Goal: Task Accomplishment & Management: Manage account settings

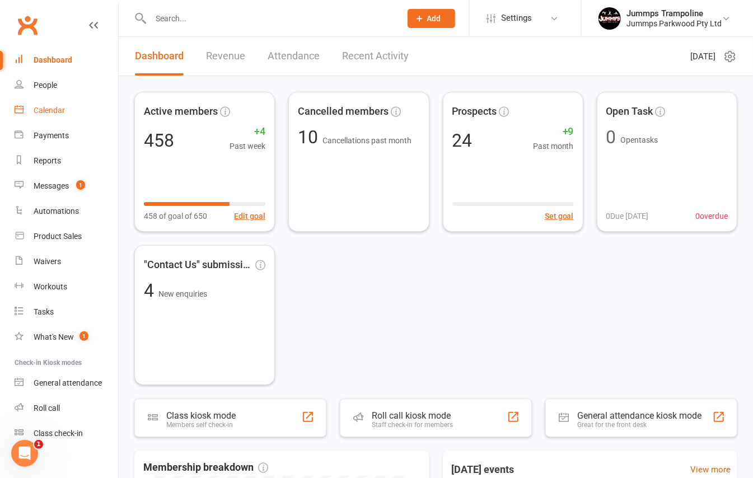
click at [52, 119] on link "Calendar" at bounding box center [67, 110] width 104 height 25
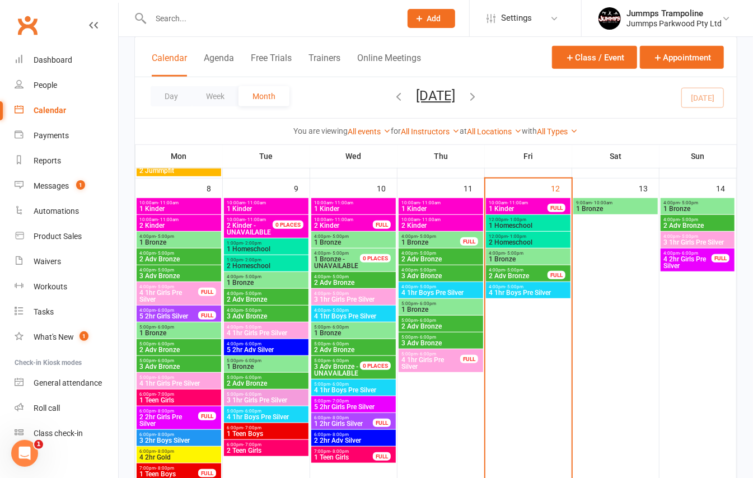
scroll to position [298, 0]
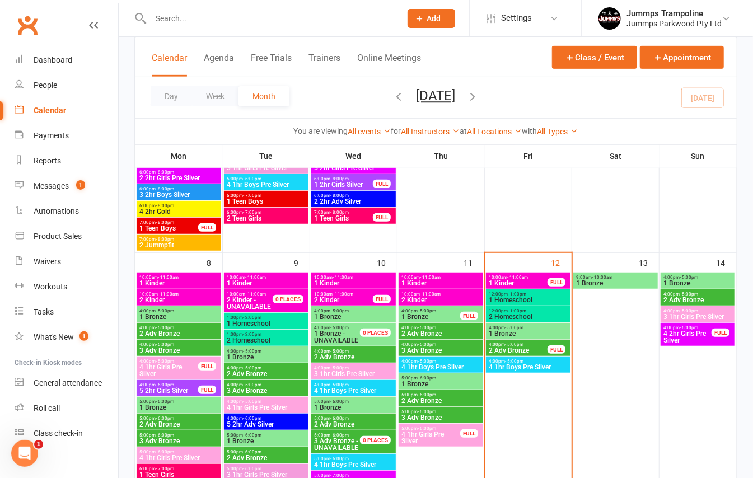
click at [524, 278] on span "- 11:00am" at bounding box center [517, 277] width 21 height 5
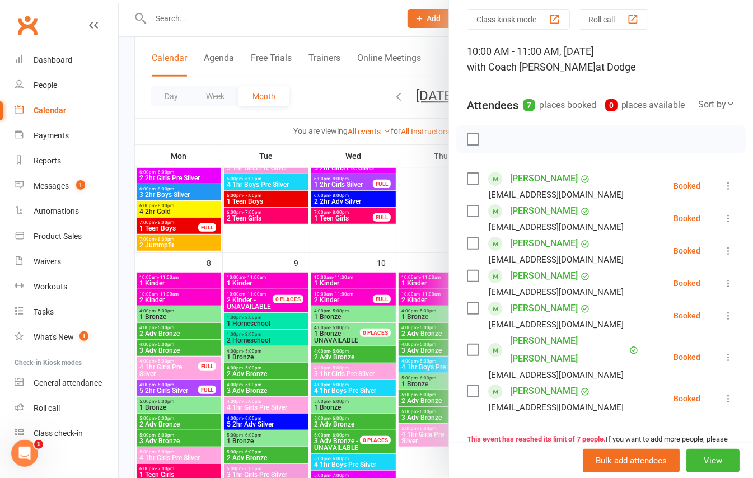
scroll to position [74, 0]
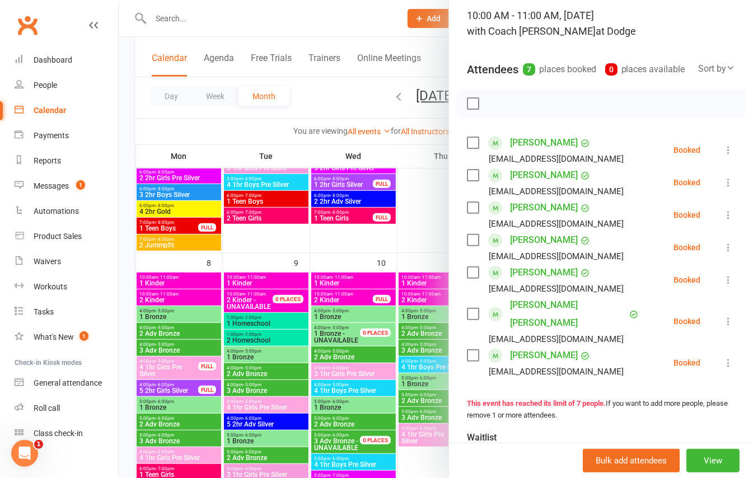
click at [723, 327] on icon at bounding box center [728, 321] width 11 height 11
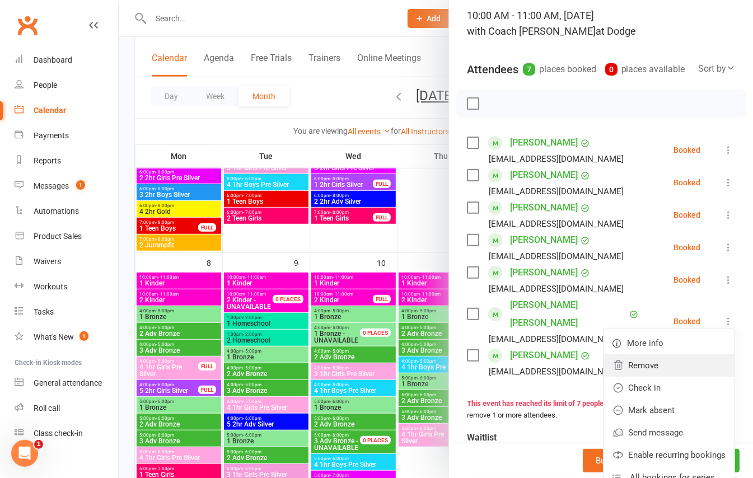
click at [637, 372] on link "Remove" at bounding box center [669, 365] width 131 height 22
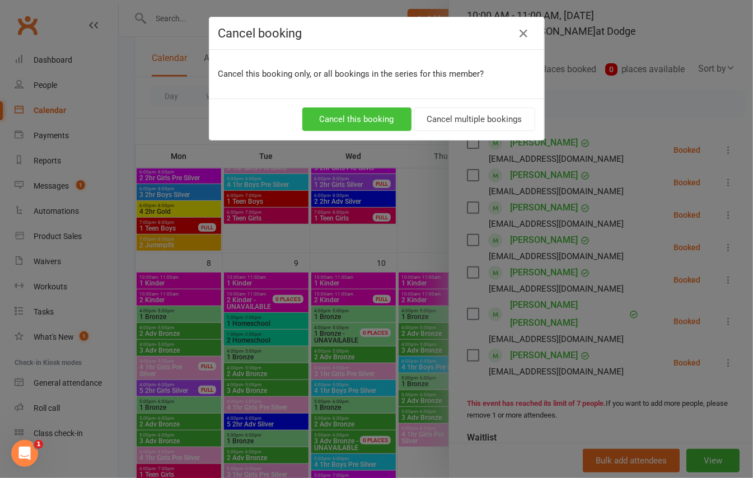
click at [344, 124] on button "Cancel this booking" at bounding box center [356, 120] width 109 height 24
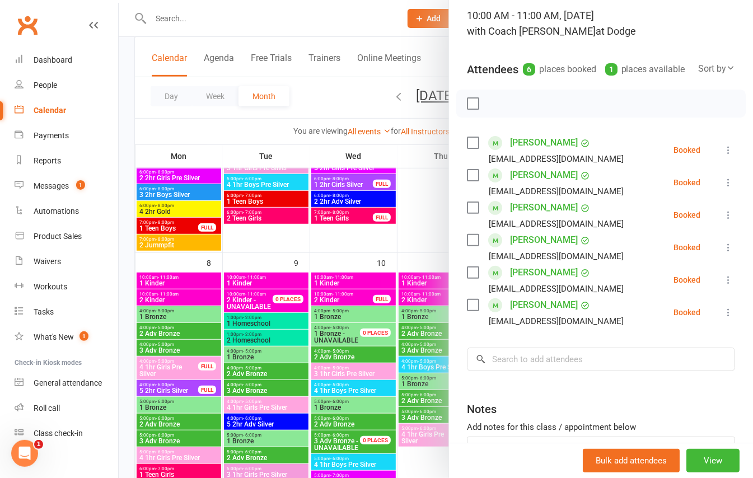
click at [723, 318] on icon at bounding box center [728, 312] width 11 height 11
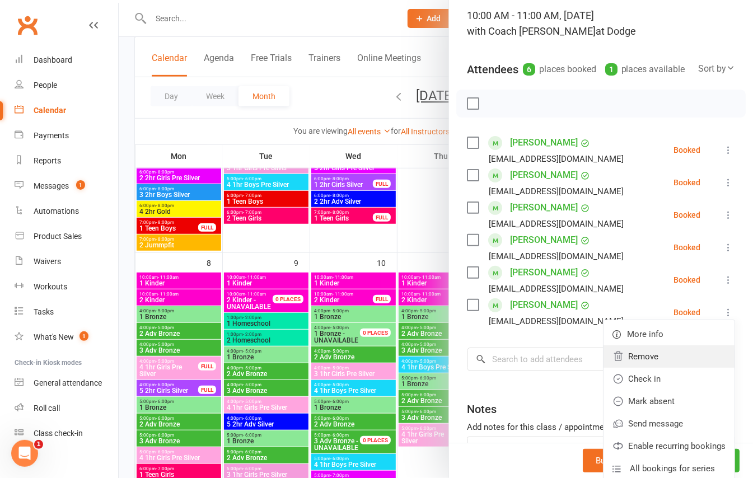
click at [630, 368] on link "Remove" at bounding box center [669, 356] width 131 height 22
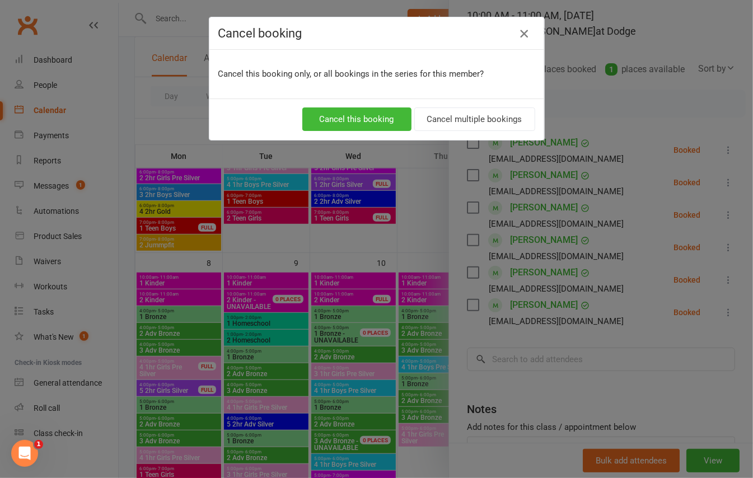
click at [517, 32] on icon "button" at bounding box center [523, 33] width 13 height 13
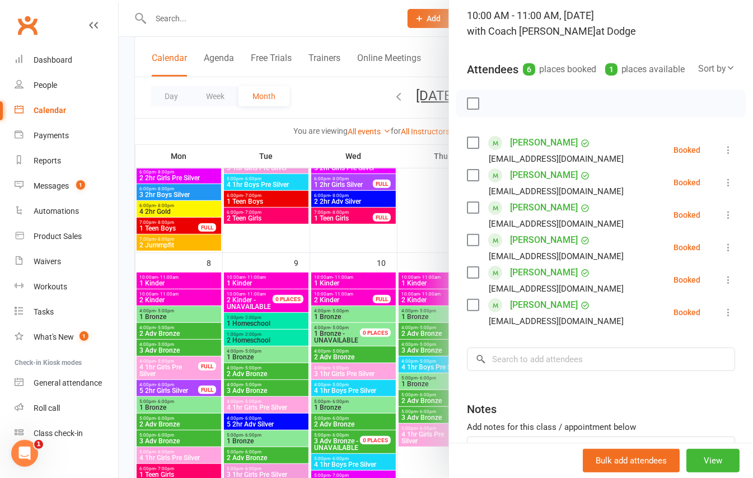
click at [723, 318] on icon at bounding box center [728, 312] width 11 height 11
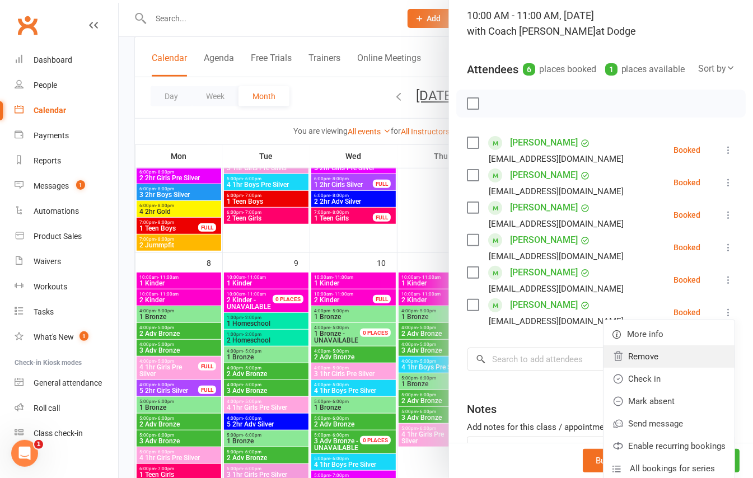
click at [620, 368] on link "Remove" at bounding box center [669, 356] width 131 height 22
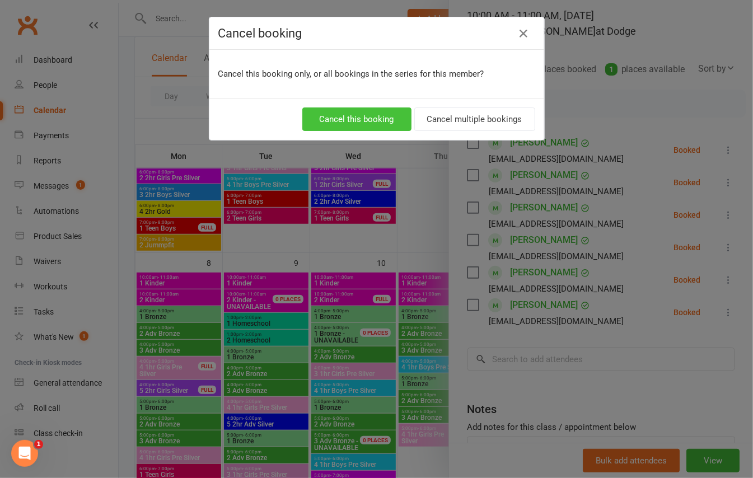
click at [343, 130] on button "Cancel this booking" at bounding box center [356, 120] width 109 height 24
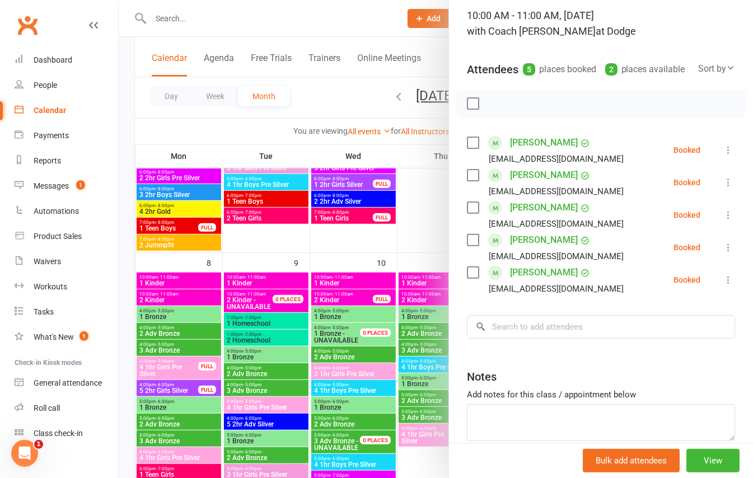
click at [379, 252] on div at bounding box center [436, 239] width 634 height 478
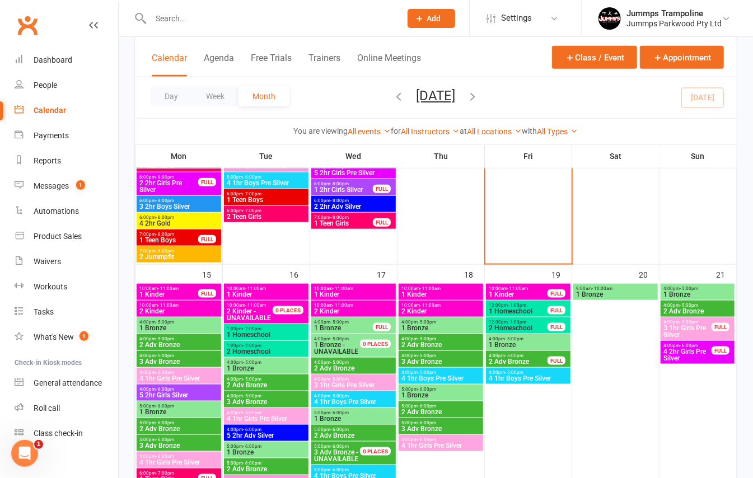
scroll to position [597, 0]
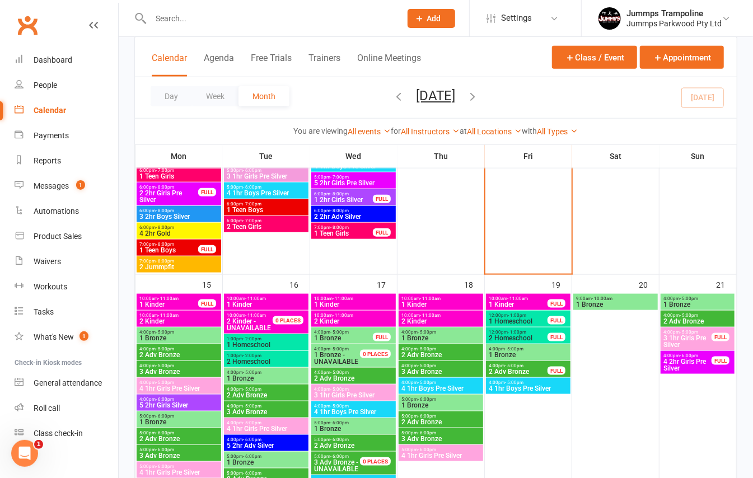
click at [500, 296] on span "10:00am - 11:00am" at bounding box center [518, 298] width 60 height 5
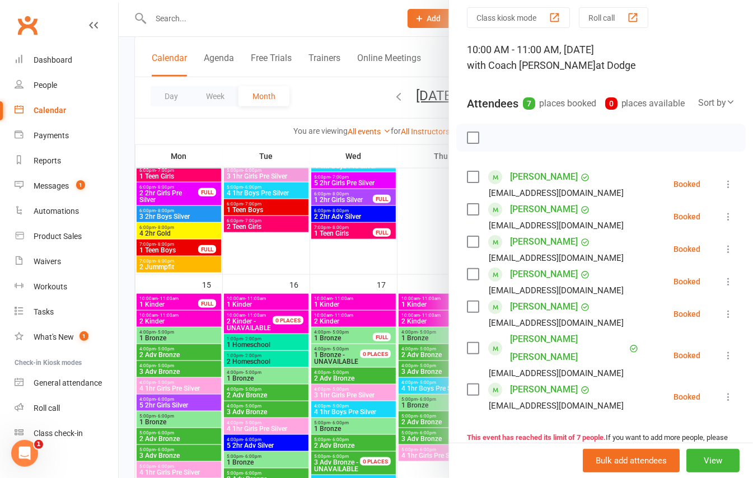
scroll to position [74, 0]
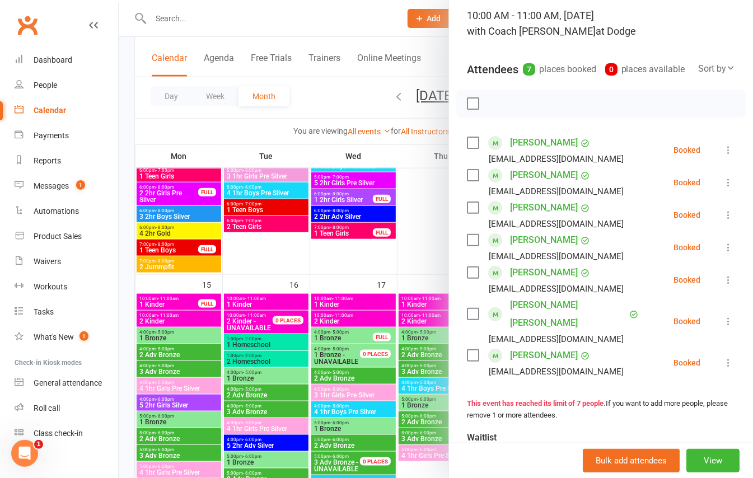
click at [723, 327] on icon at bounding box center [728, 321] width 11 height 11
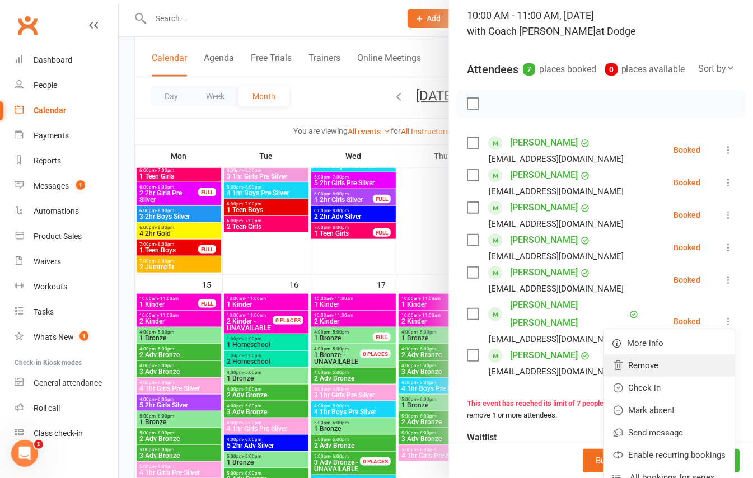
click at [633, 371] on link "Remove" at bounding box center [669, 365] width 131 height 22
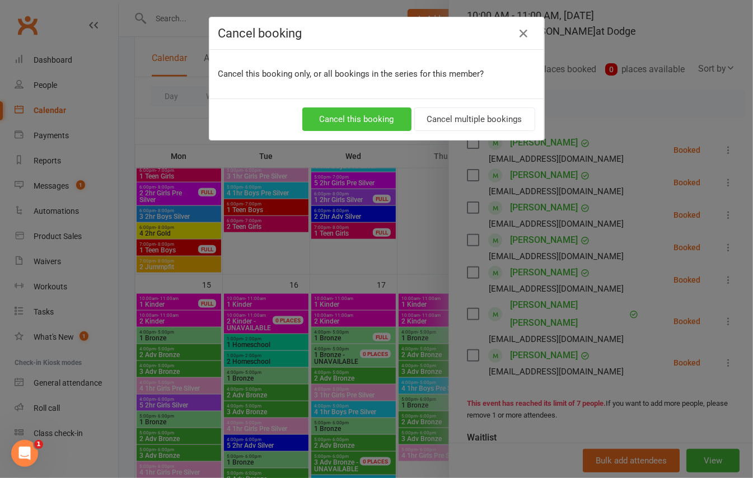
click at [375, 115] on button "Cancel this booking" at bounding box center [356, 120] width 109 height 24
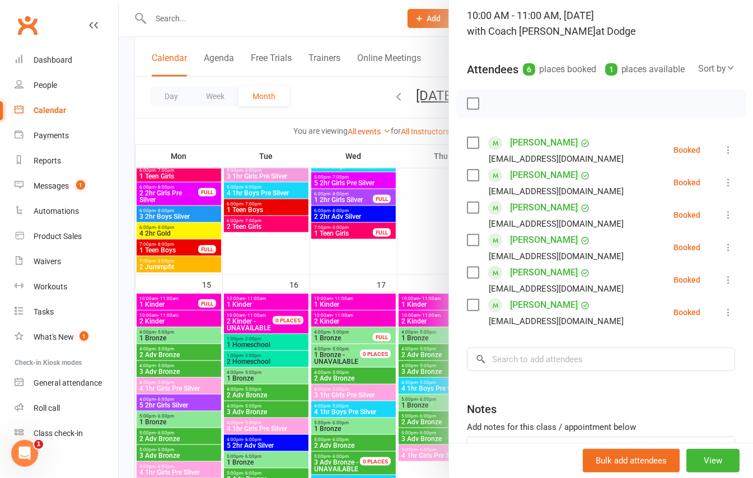
click at [723, 318] on icon at bounding box center [728, 312] width 11 height 11
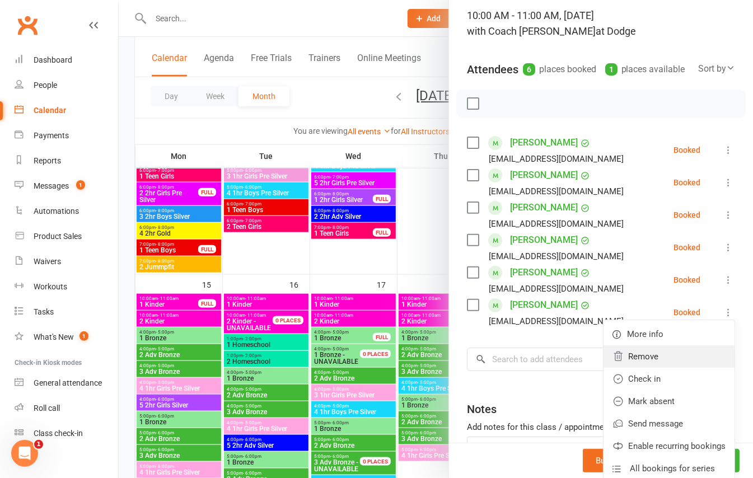
click at [627, 368] on link "Remove" at bounding box center [669, 356] width 131 height 22
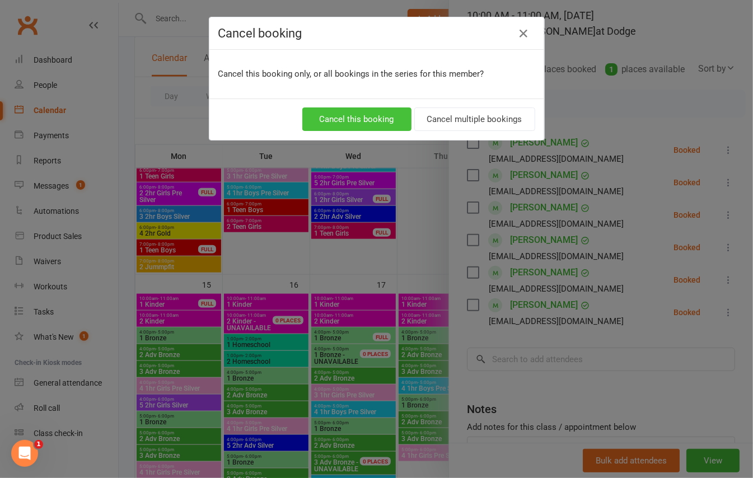
click at [357, 113] on button "Cancel this booking" at bounding box center [356, 120] width 109 height 24
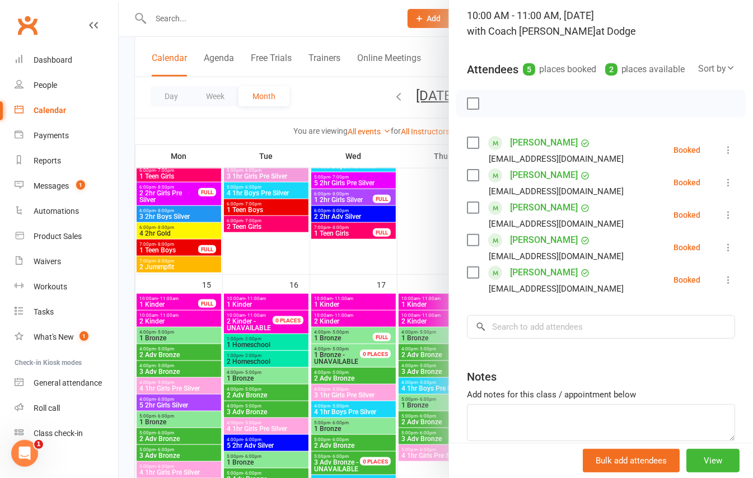
click at [128, 283] on div at bounding box center [436, 239] width 634 height 478
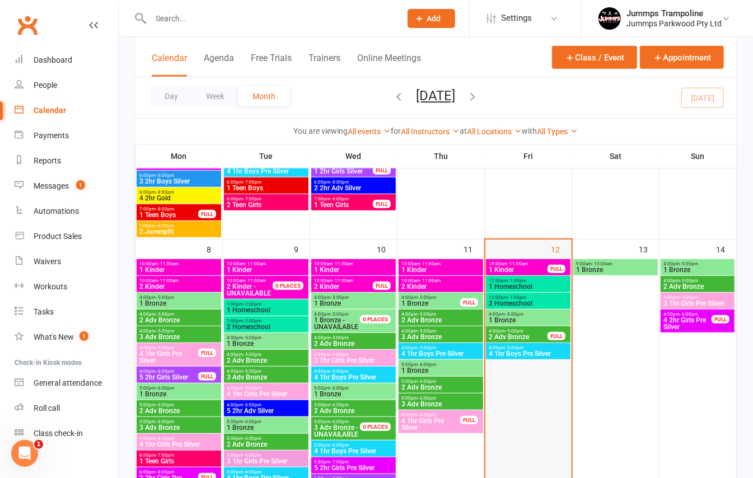
scroll to position [298, 0]
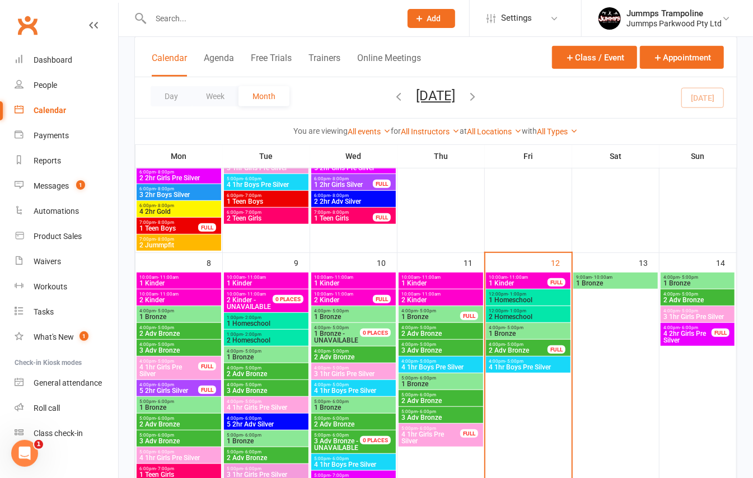
click at [541, 285] on span "1 Kinder" at bounding box center [518, 283] width 60 height 7
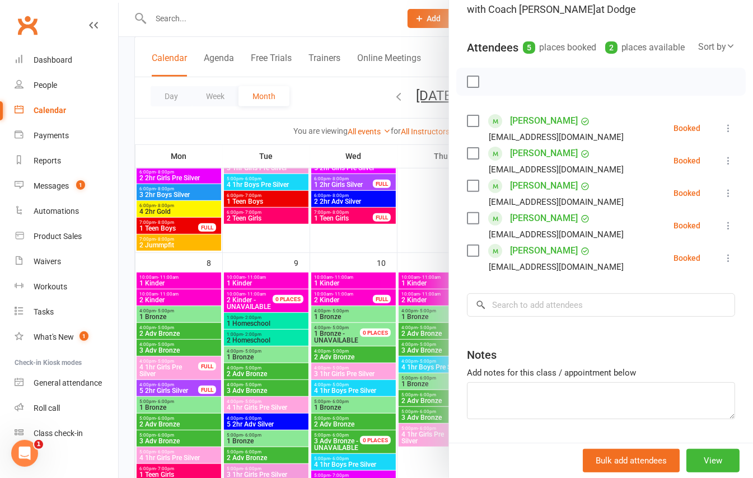
scroll to position [70, 0]
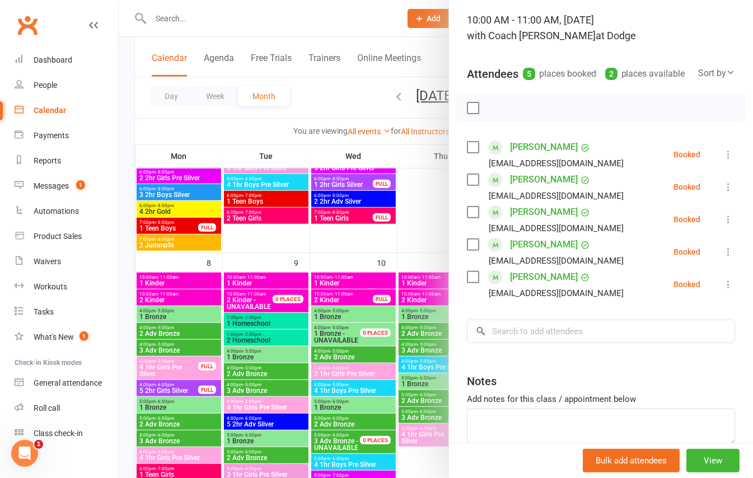
click at [413, 226] on div at bounding box center [436, 239] width 634 height 478
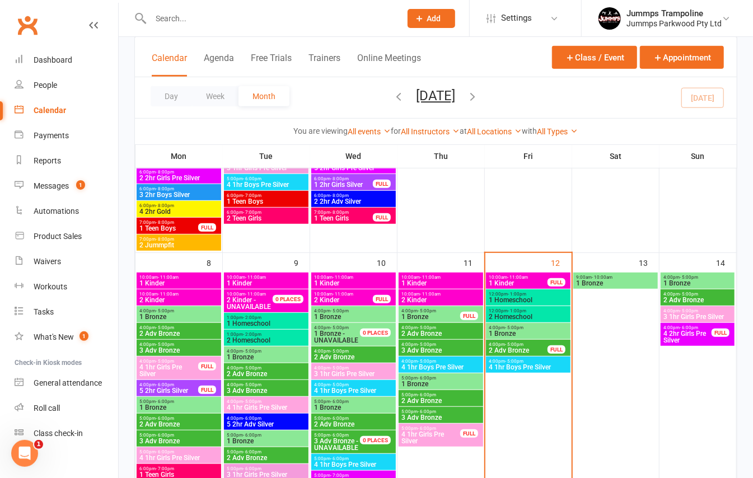
click at [522, 280] on span "- 11:00am" at bounding box center [517, 277] width 21 height 5
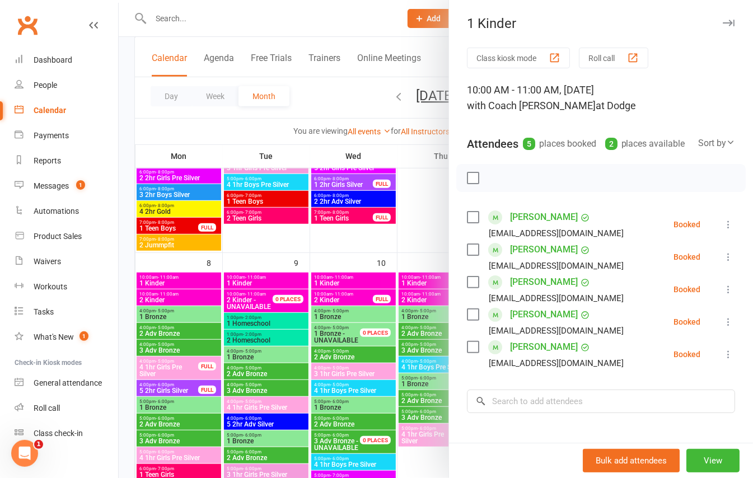
click at [723, 328] on icon at bounding box center [728, 321] width 11 height 11
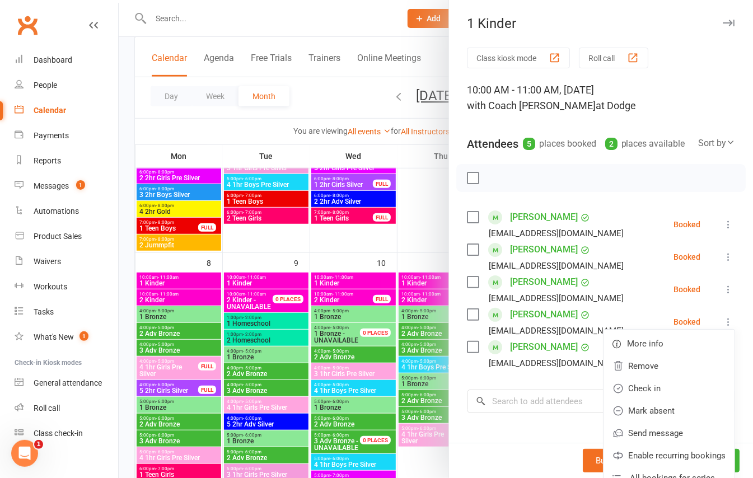
click at [723, 328] on icon at bounding box center [728, 321] width 11 height 11
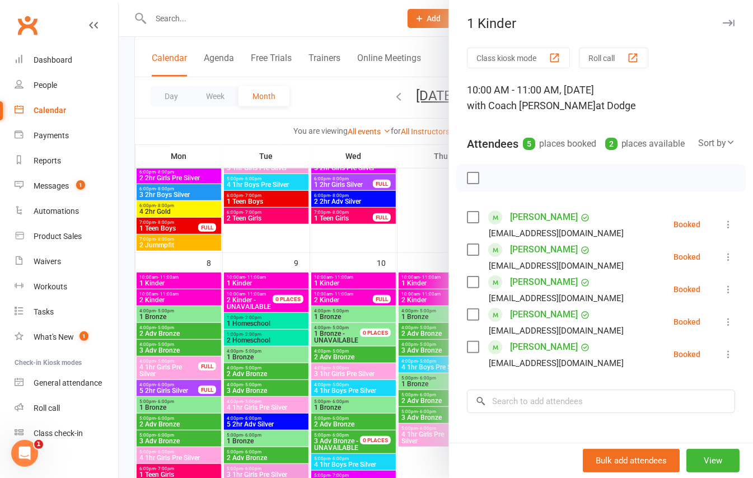
click at [314, 90] on div at bounding box center [436, 239] width 634 height 478
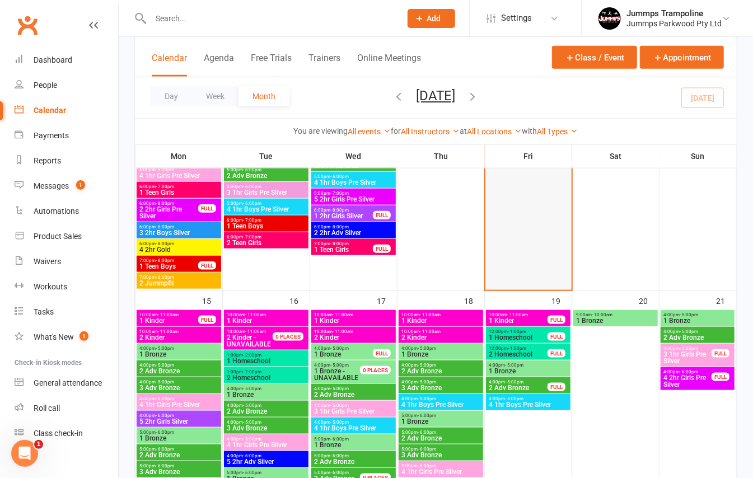
scroll to position [597, 0]
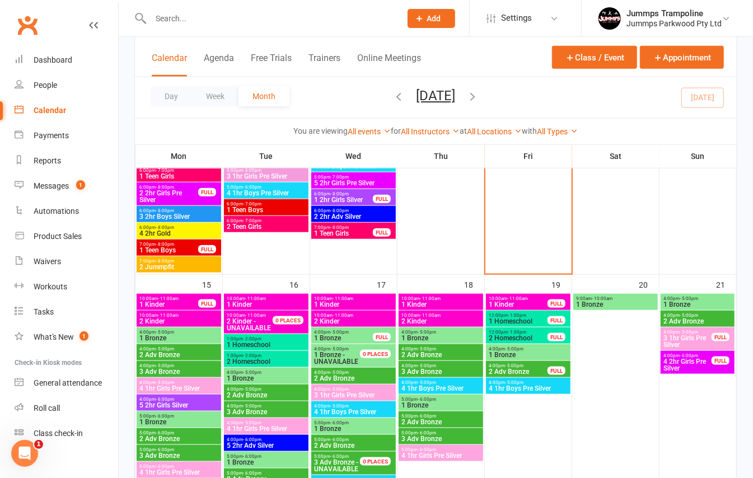
click at [515, 323] on span "1 Homeschool" at bounding box center [518, 321] width 60 height 7
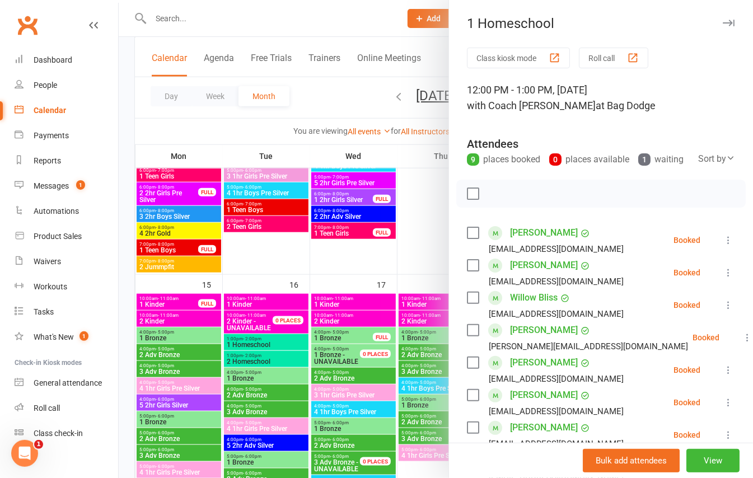
scroll to position [149, 0]
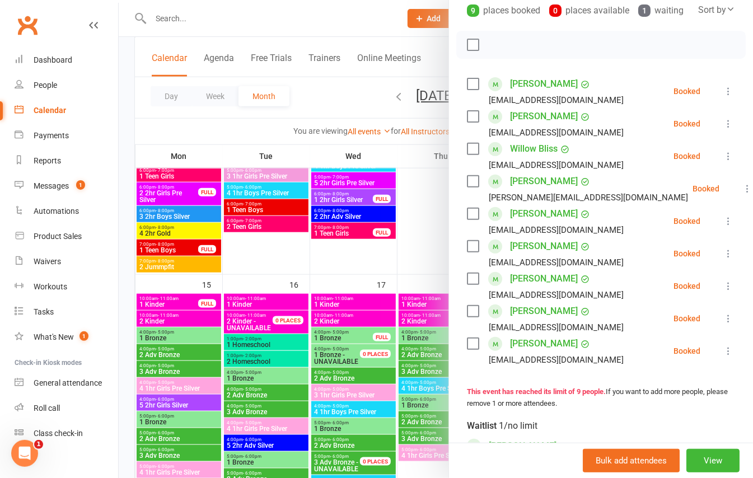
click at [410, 146] on div at bounding box center [436, 239] width 634 height 478
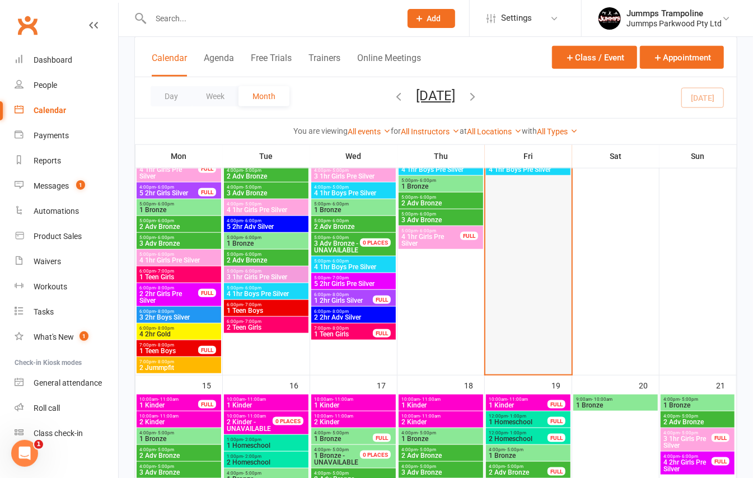
scroll to position [373, 0]
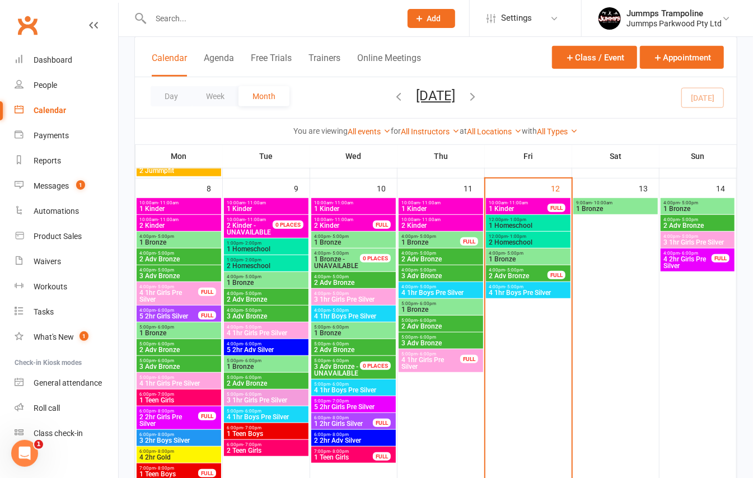
click at [545, 219] on span "12:00pm - 1:00pm" at bounding box center [528, 219] width 80 height 5
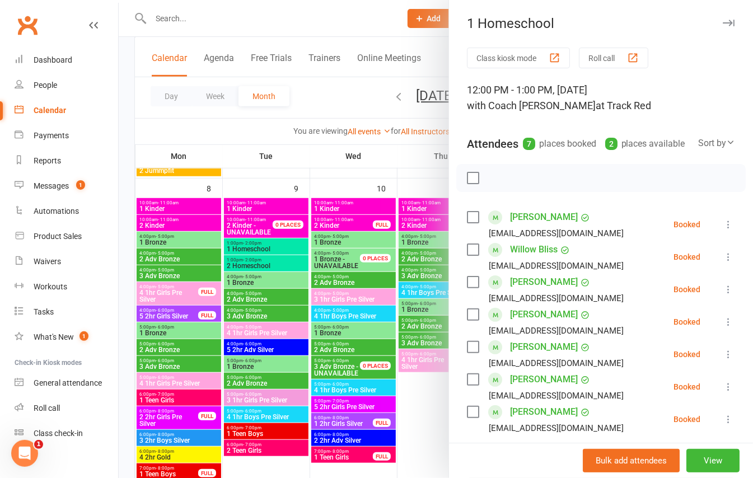
click at [334, 90] on div at bounding box center [436, 239] width 634 height 478
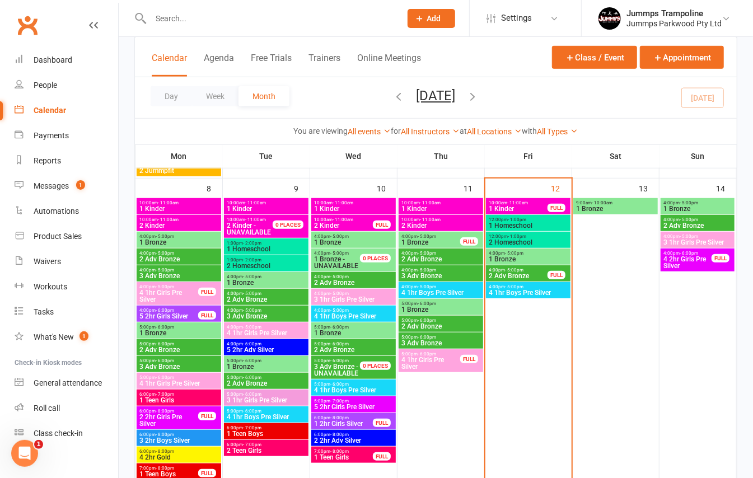
click at [554, 240] on span "2 Homeschool" at bounding box center [528, 242] width 80 height 7
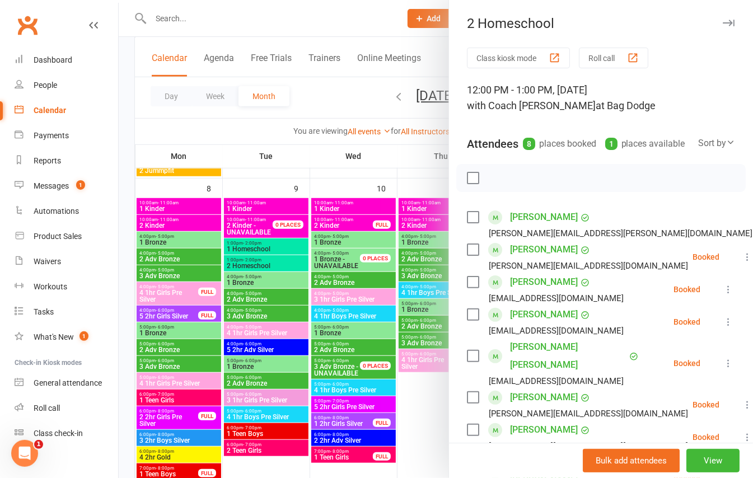
scroll to position [74, 0]
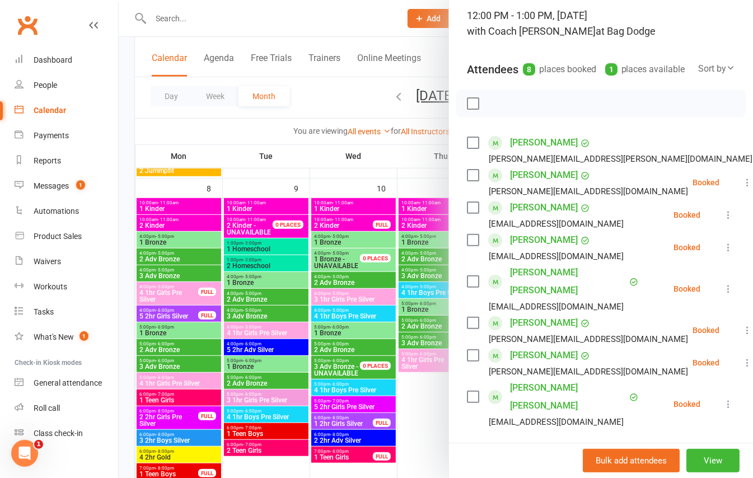
click at [327, 97] on div at bounding box center [436, 239] width 634 height 478
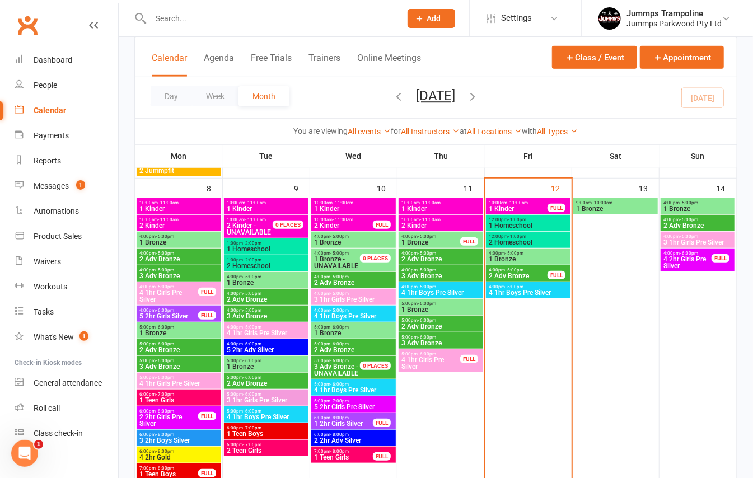
click at [560, 111] on div "Day Week Month [DATE] [DATE] Sun Mon Tue Wed Thu Fri Sat 31 01 02 03 04 05 06 0…" at bounding box center [436, 97] width 602 height 41
click at [536, 222] on span "1 Homeschool" at bounding box center [528, 225] width 80 height 7
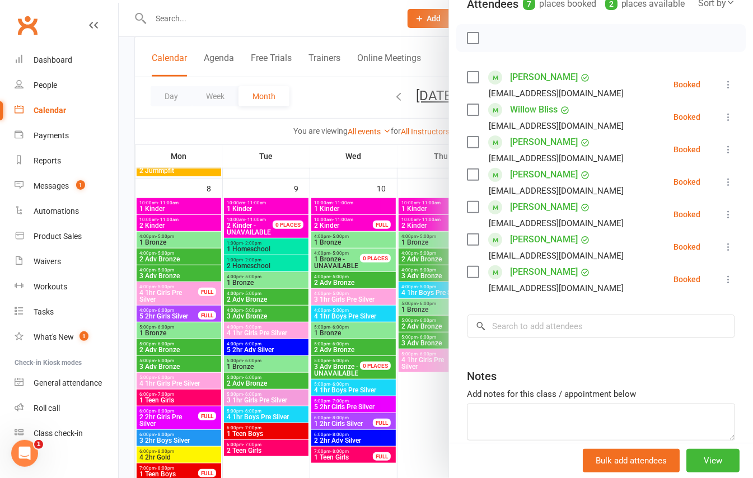
scroll to position [149, 0]
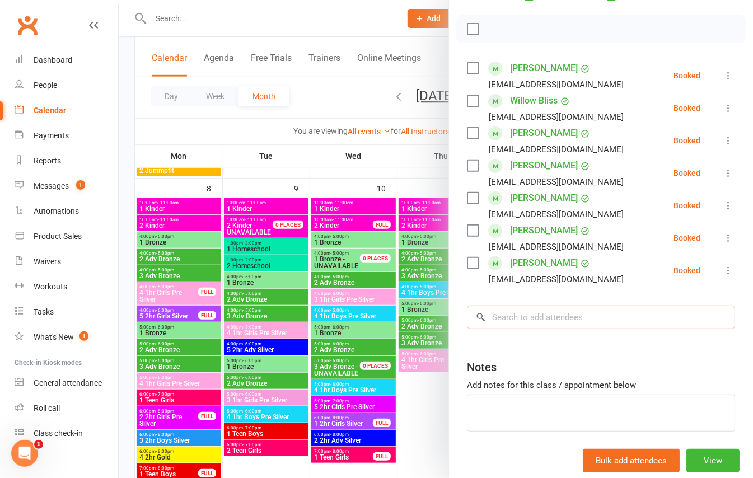
click at [524, 323] on input "search" at bounding box center [601, 318] width 268 height 24
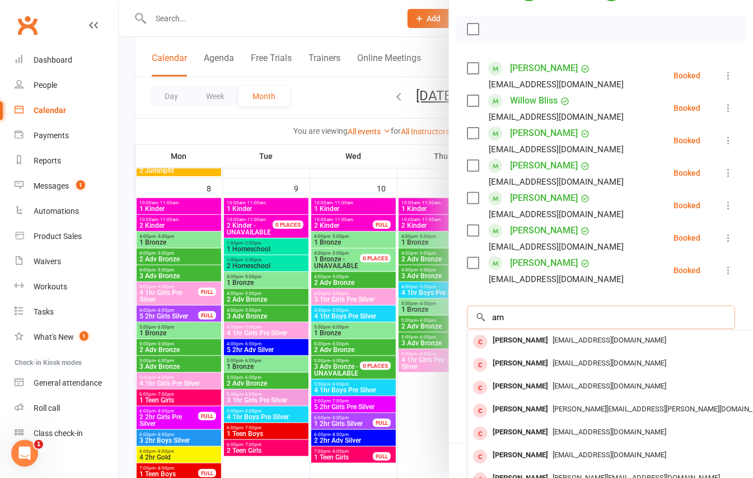
type input "a"
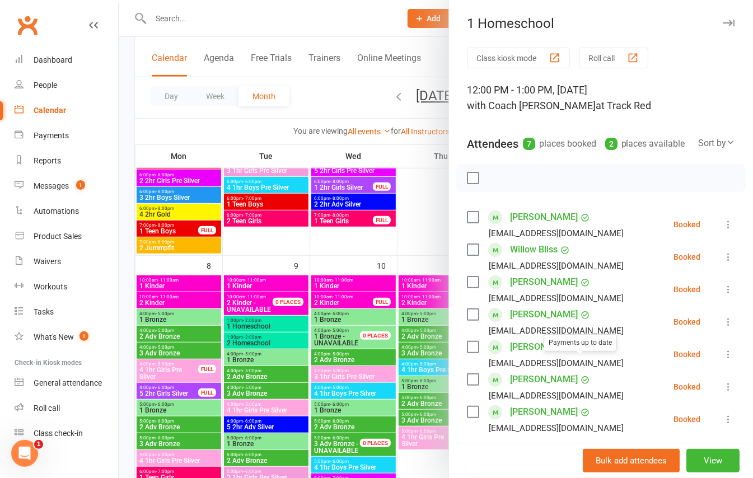
scroll to position [224, 0]
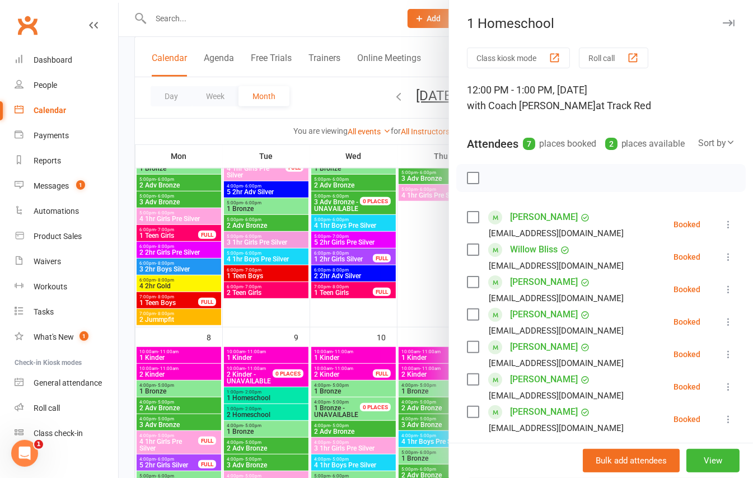
click at [342, 25] on div at bounding box center [436, 239] width 634 height 478
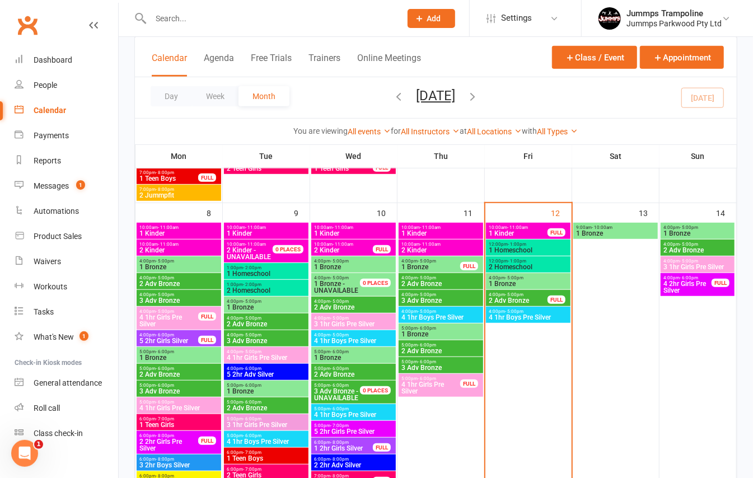
scroll to position [373, 0]
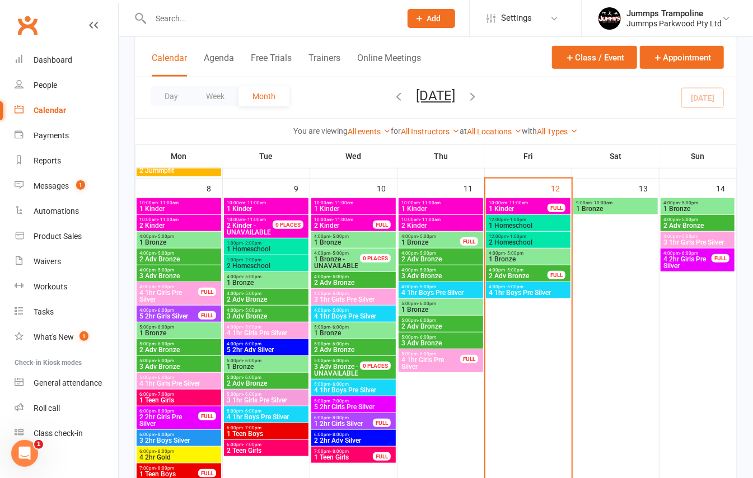
click at [462, 48] on div "Calendar Agenda Free Trials Trainers Online Meetings Class / Event Appointment" at bounding box center [436, 57] width 602 height 40
click at [325, 94] on div "Day Week Month [DATE] [DATE] Sun Mon Tue Wed Thu Fri Sat 31 01 02 03 04 05 06 0…" at bounding box center [436, 97] width 602 height 41
click at [526, 100] on div "Day Week Month [DATE] [DATE] Sun Mon Tue Wed Thu Fri Sat 31 01 02 03 04 05 06 0…" at bounding box center [436, 97] width 602 height 41
click at [521, 223] on span "1 Homeschool" at bounding box center [528, 225] width 80 height 7
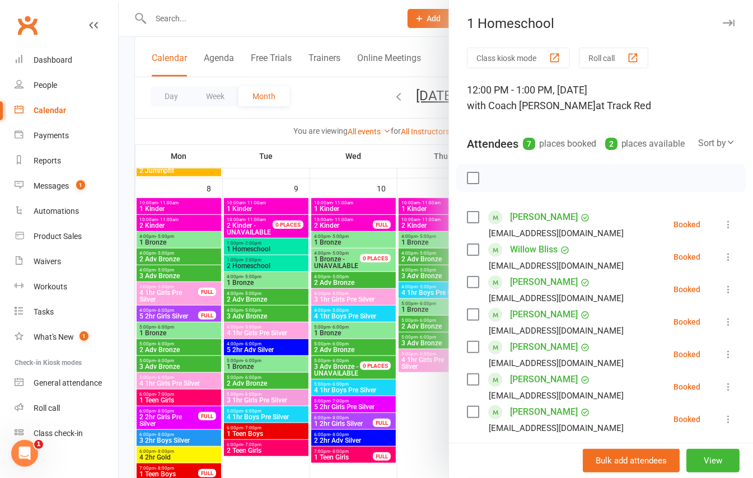
click at [536, 192] on div at bounding box center [600, 178] width 289 height 28
click at [558, 192] on div at bounding box center [600, 178] width 289 height 28
click at [219, 133] on div at bounding box center [436, 239] width 634 height 478
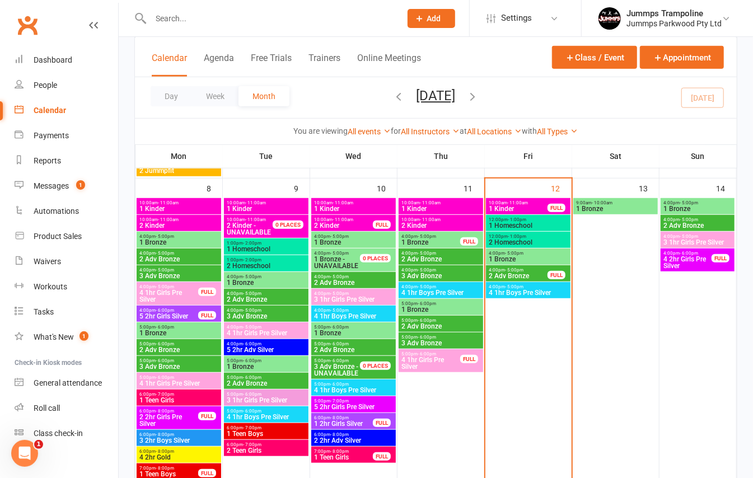
click at [513, 222] on span "1 Homeschool" at bounding box center [528, 225] width 80 height 7
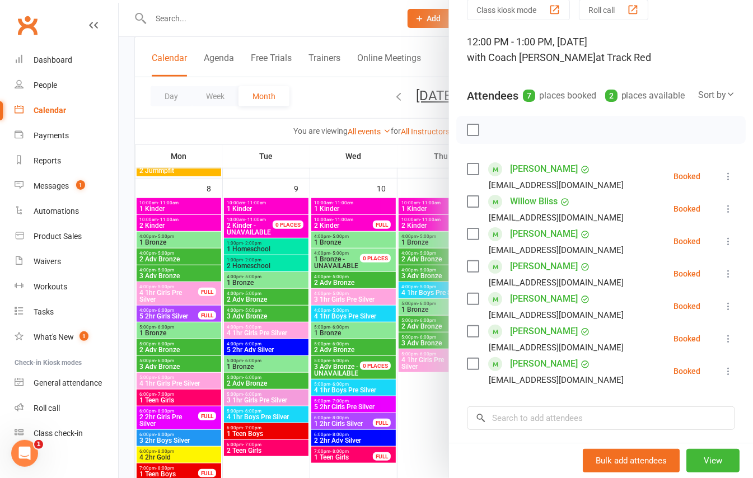
scroll to position [74, 0]
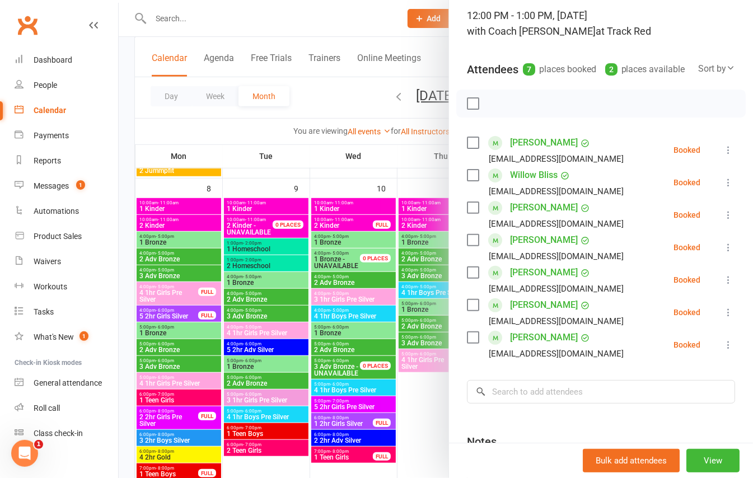
click at [247, 119] on div at bounding box center [436, 239] width 634 height 478
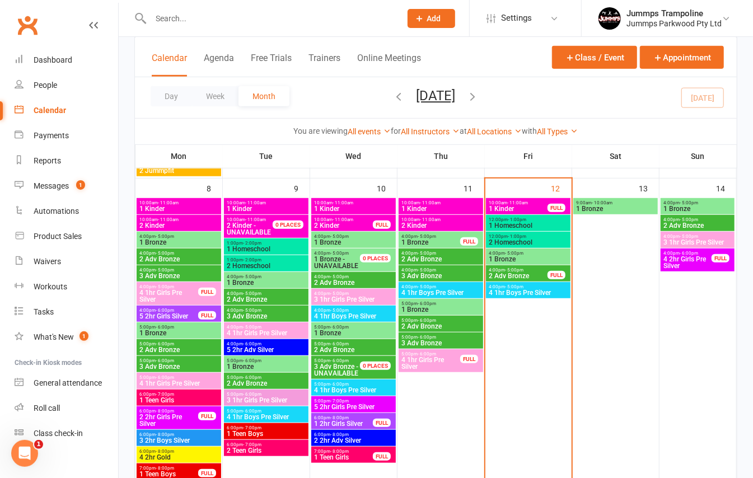
click at [326, 86] on div "Day Week Month [DATE] [DATE] Sun Mon Tue Wed Thu Fri Sat 31 01 02 03 04 05 06 0…" at bounding box center [436, 97] width 602 height 41
drag, startPoint x: 310, startPoint y: 86, endPoint x: 310, endPoint y: 80, distance: 6.2
click at [310, 82] on div "Day Week Month [DATE] [DATE] Sun Mon Tue Wed Thu Fri Sat 31 01 02 03 04 05 06 0…" at bounding box center [436, 97] width 602 height 41
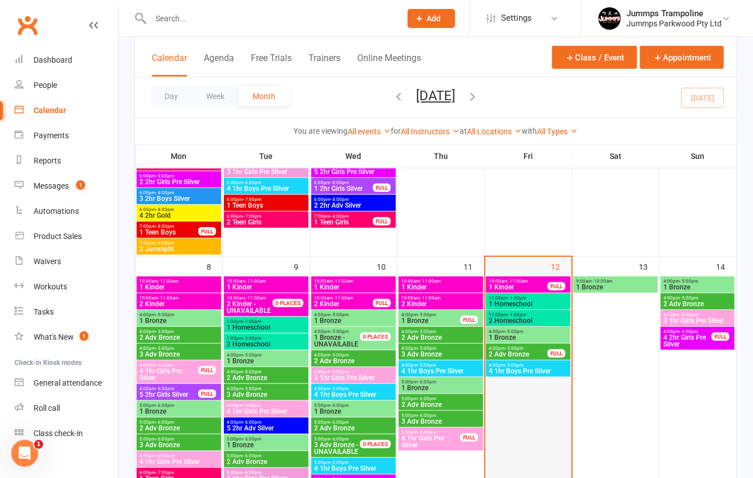
scroll to position [373, 0]
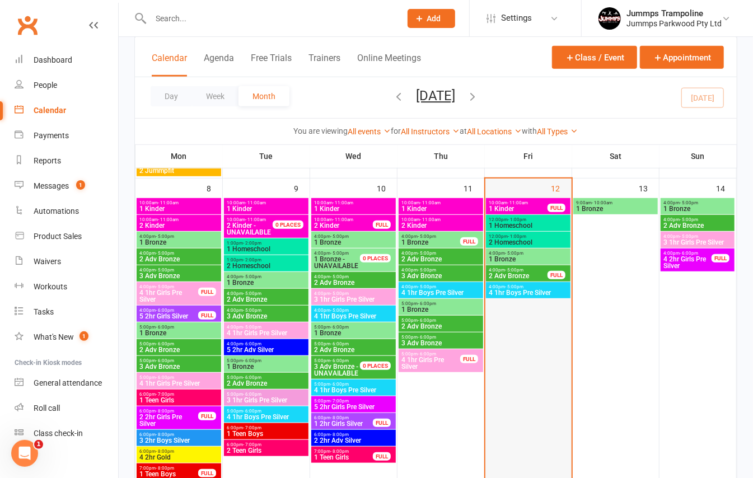
click at [543, 338] on div at bounding box center [529, 347] width 84 height 299
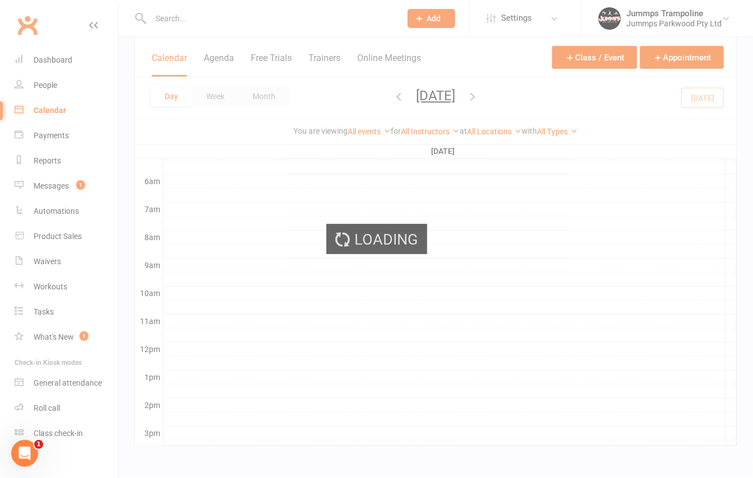
scroll to position [0, 0]
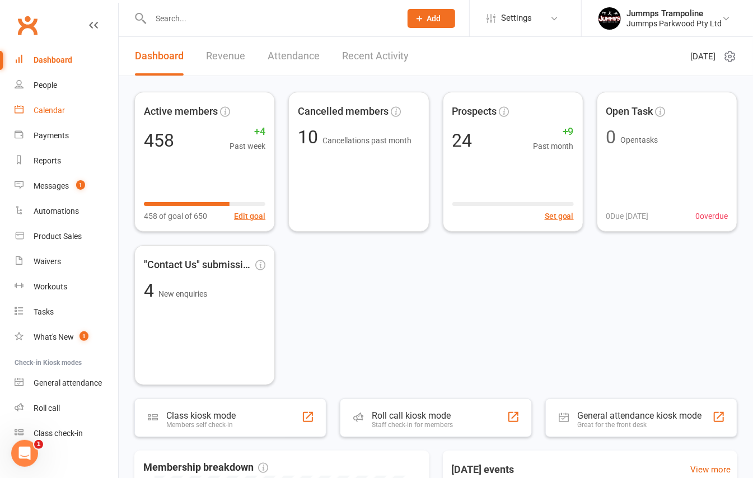
click at [57, 115] on link "Calendar" at bounding box center [67, 110] width 104 height 25
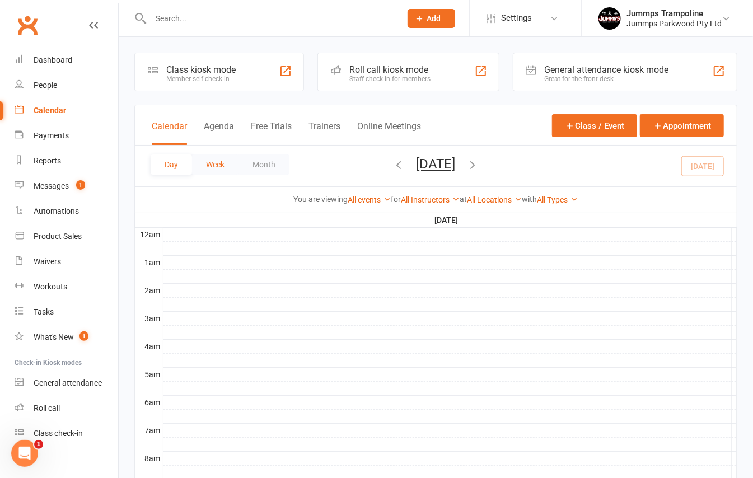
click at [209, 169] on button "Week" at bounding box center [215, 165] width 46 height 20
click at [263, 162] on button "Month" at bounding box center [264, 165] width 51 height 20
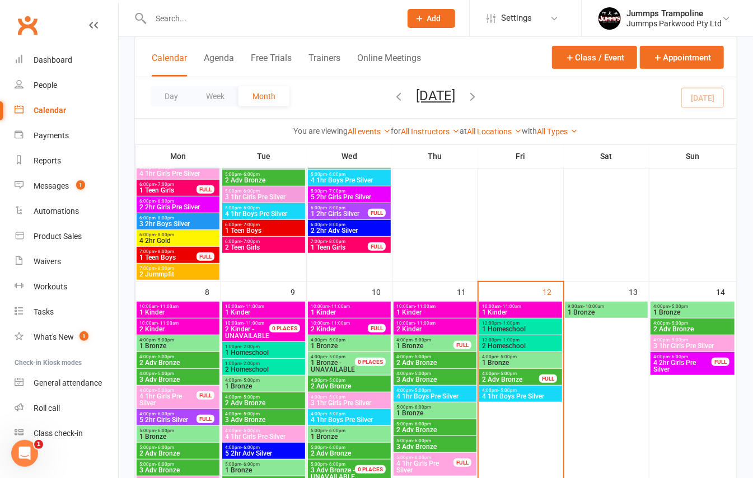
scroll to position [298, 0]
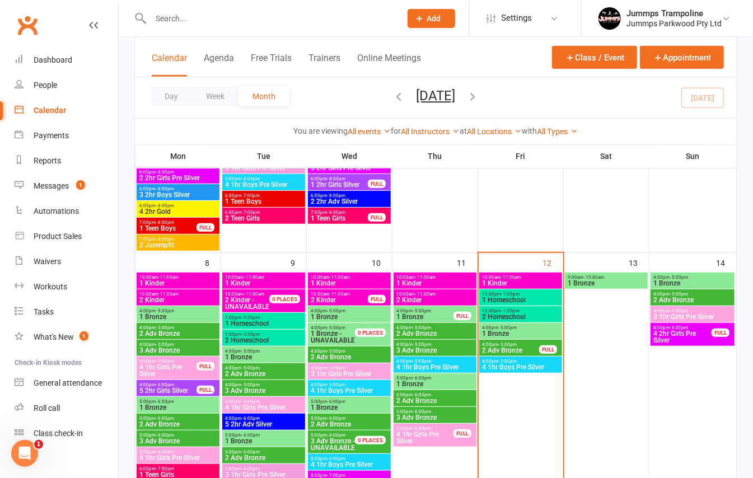
click at [526, 297] on span "1 Homeschool" at bounding box center [521, 300] width 78 height 7
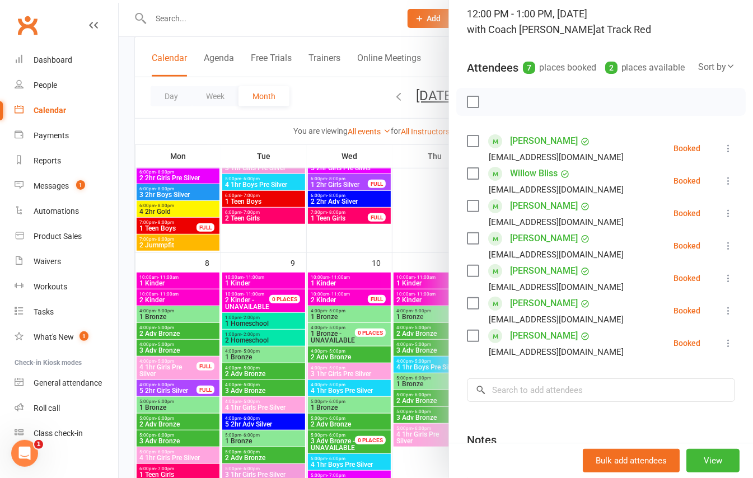
scroll to position [149, 0]
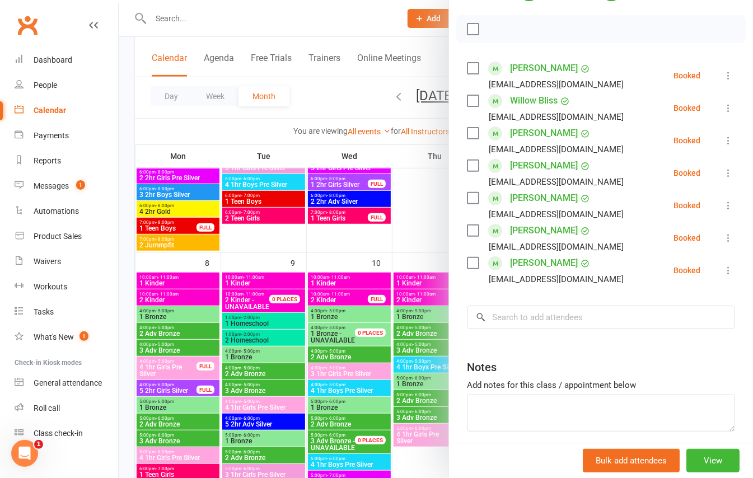
click at [343, 104] on div at bounding box center [436, 239] width 634 height 478
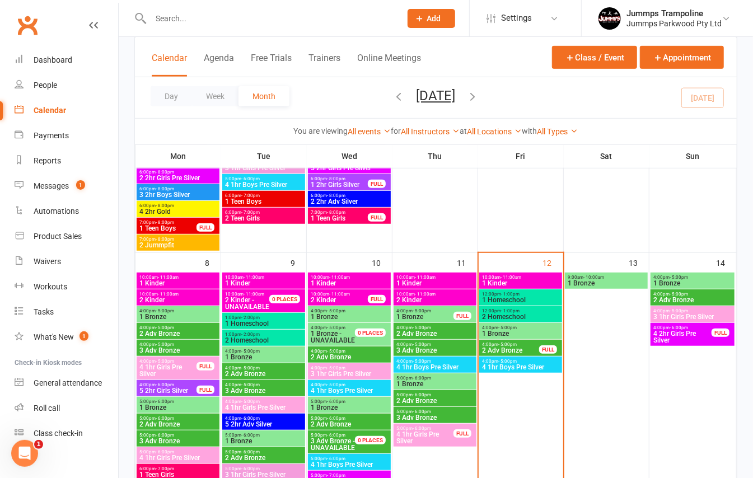
click at [518, 297] on span "1 Homeschool" at bounding box center [521, 300] width 78 height 7
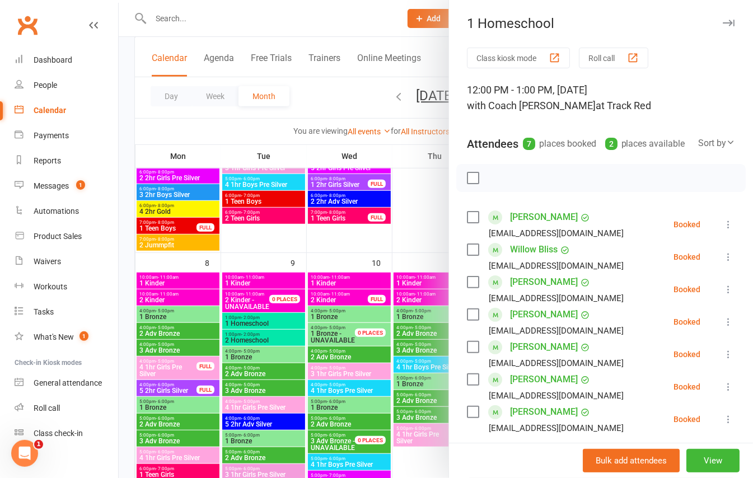
click at [538, 185] on div at bounding box center [600, 178] width 289 height 28
click at [342, 92] on div at bounding box center [436, 239] width 634 height 478
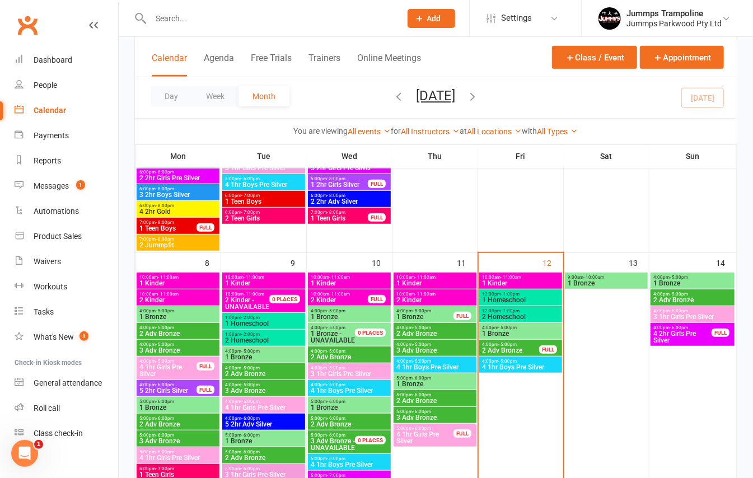
click at [307, 109] on div "Day Week Month [DATE] [DATE] Sun Mon Tue Wed Thu Fri Sat 31 01 02 03 04 05 06 0…" at bounding box center [436, 97] width 602 height 41
click at [540, 311] on span "12:00pm - 1:00pm" at bounding box center [521, 311] width 78 height 5
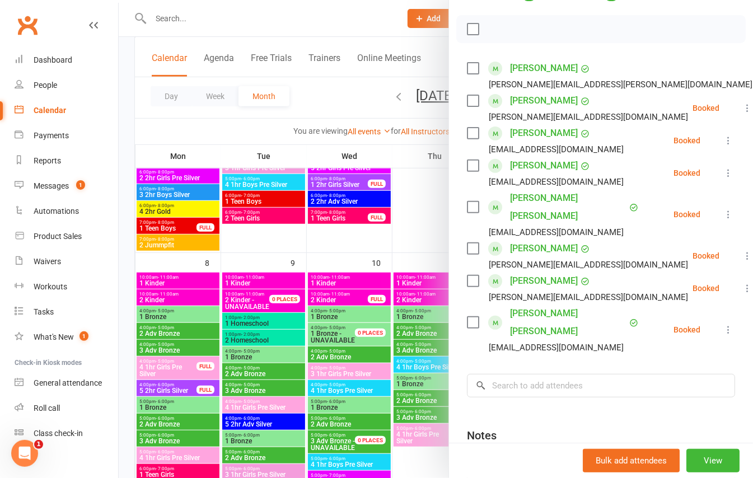
click at [251, 133] on div at bounding box center [436, 239] width 634 height 478
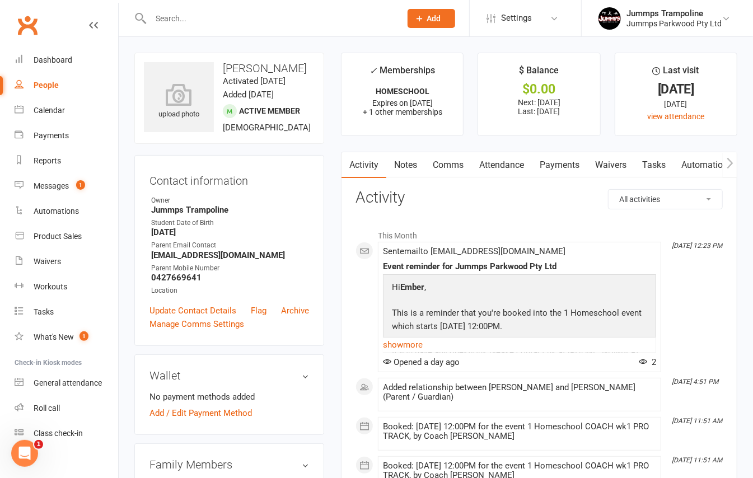
click at [456, 207] on h3 "Activity" at bounding box center [539, 197] width 367 height 17
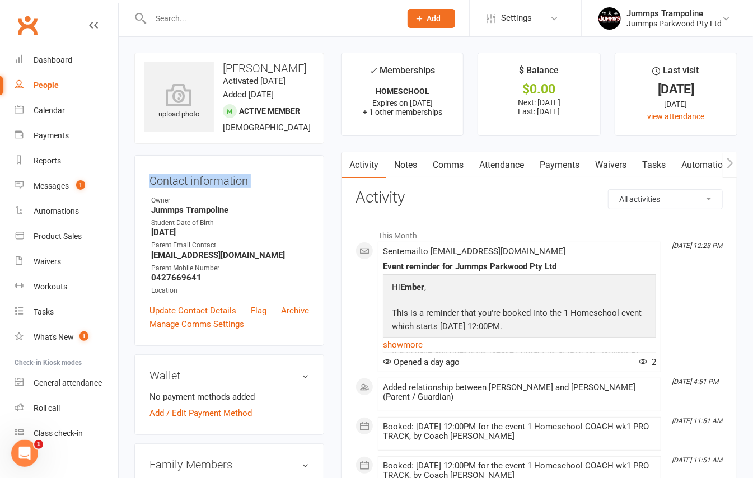
click at [282, 169] on div "Contact information Owner Jummps Trampoline Student Date of Birth January 15, 2…" at bounding box center [229, 250] width 190 height 191
drag, startPoint x: 260, startPoint y: 183, endPoint x: 167, endPoint y: 184, distance: 93.5
click at [171, 184] on h3 "Contact information" at bounding box center [229, 178] width 160 height 17
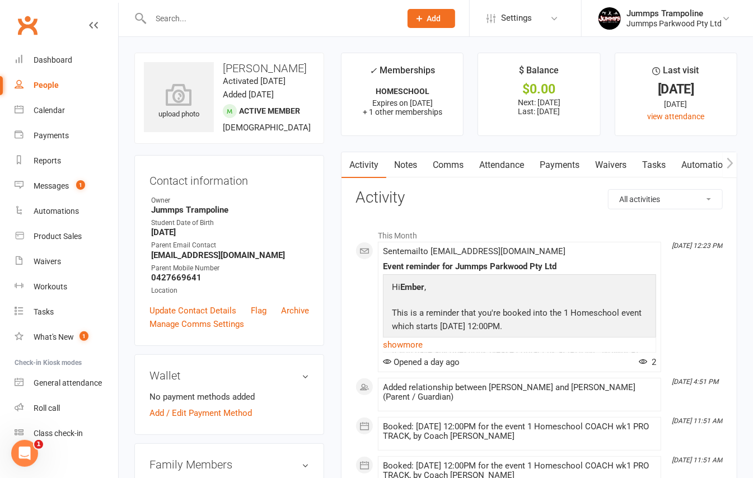
click at [167, 184] on h3 "Contact information" at bounding box center [229, 178] width 160 height 17
click at [273, 200] on div "Owner" at bounding box center [230, 200] width 158 height 11
click at [316, 193] on div "Contact information Owner Jummps Trampoline Student Date of Birth January 15, 2…" at bounding box center [229, 250] width 190 height 191
click at [312, 166] on div "Contact information Owner Jummps Trampoline Student Date of Birth January 15, 2…" at bounding box center [229, 250] width 190 height 191
